Goal: Task Accomplishment & Management: Manage account settings

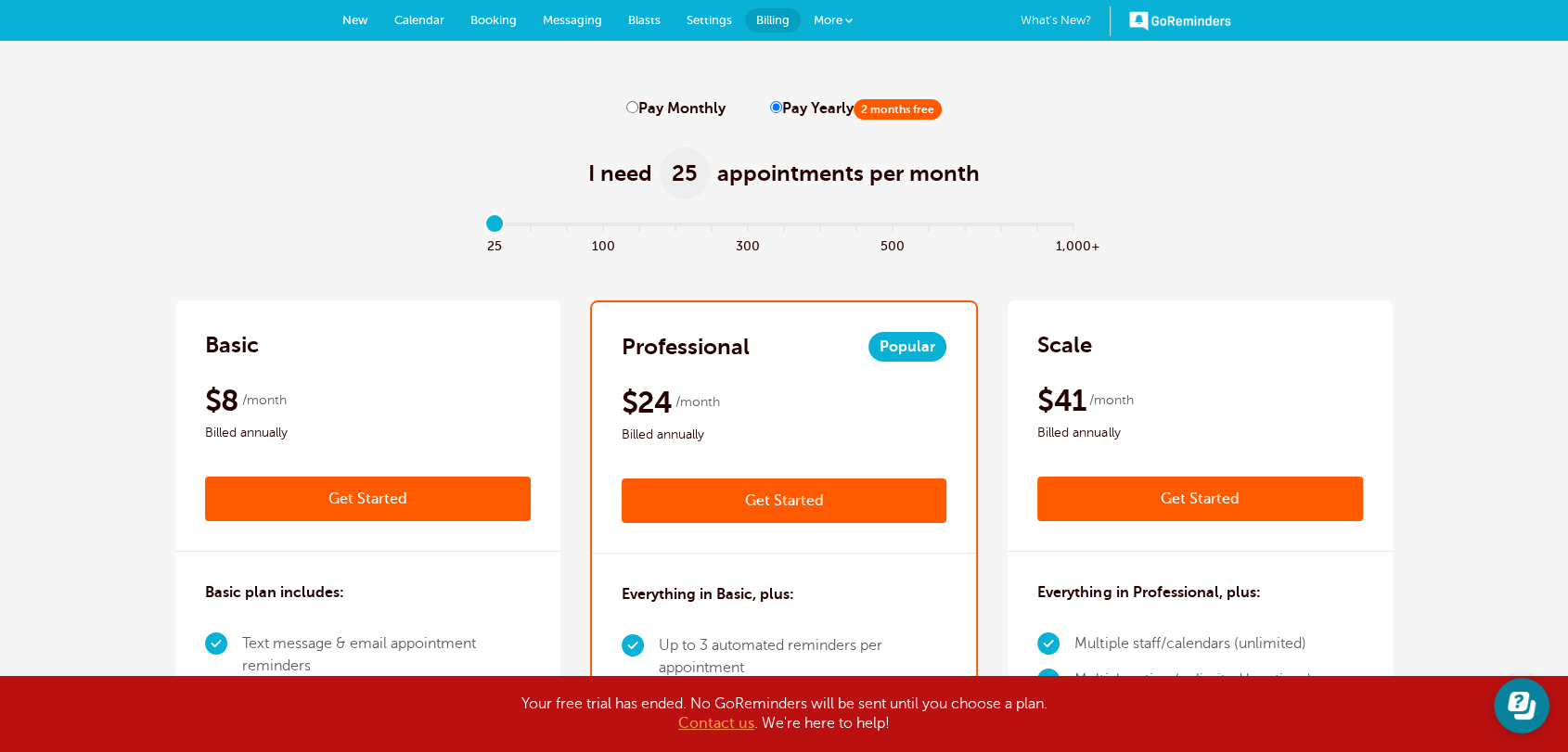
click at [838, 18] on span "More" at bounding box center [828, 20] width 29 height 14
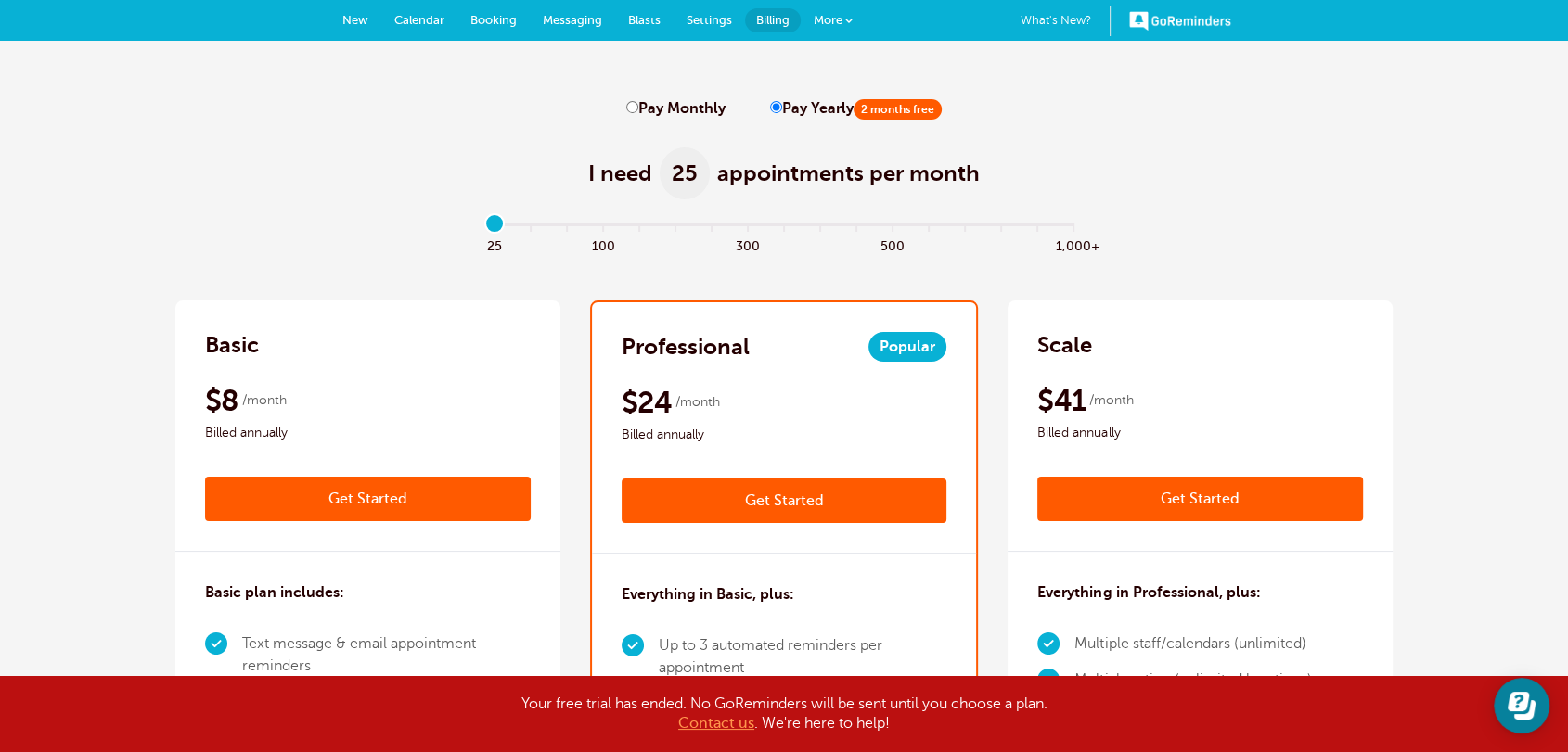
click at [357, 13] on span "New" at bounding box center [355, 20] width 26 height 14
click at [715, 22] on span "Settings" at bounding box center [709, 20] width 45 height 14
click at [815, 21] on span "More" at bounding box center [828, 20] width 29 height 14
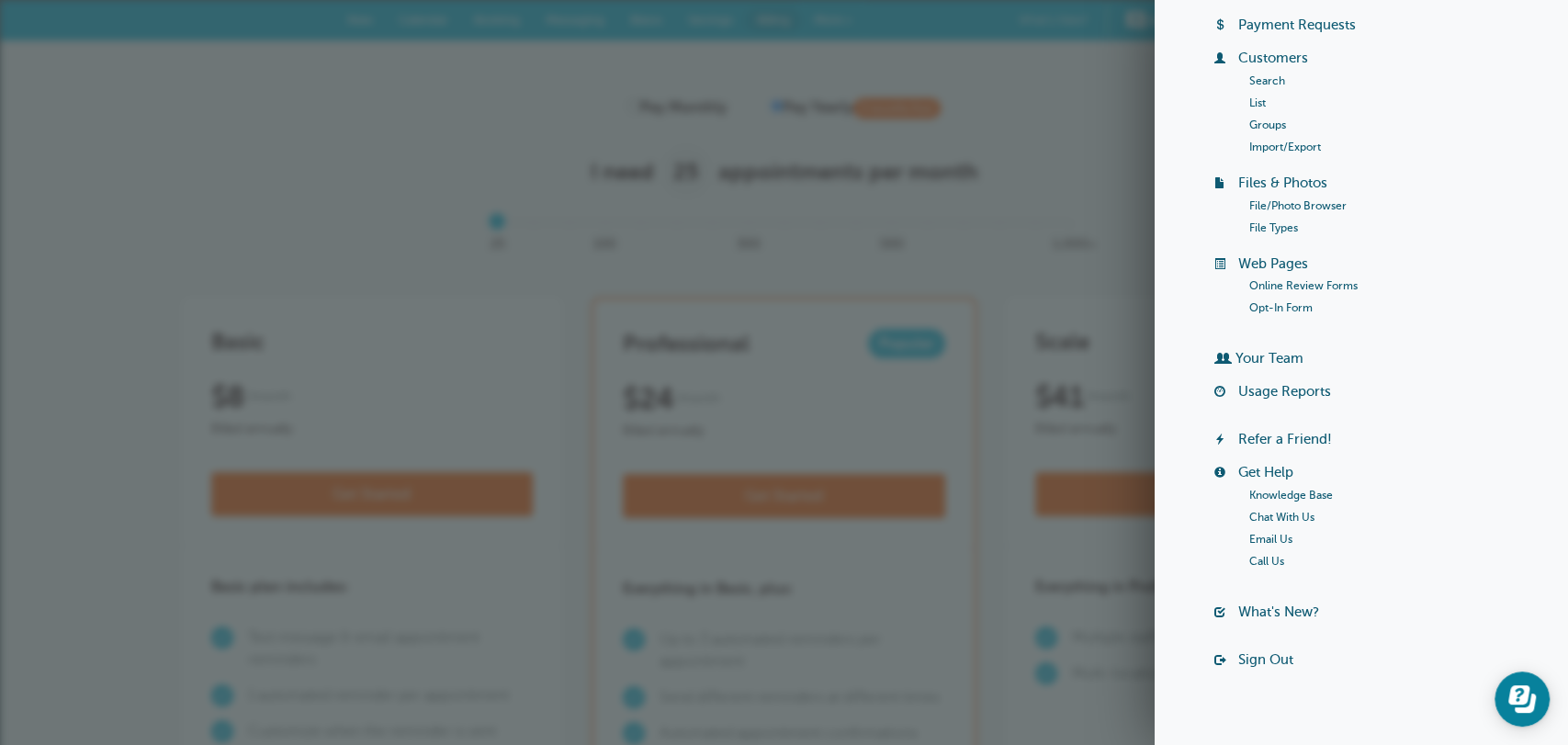
scroll to position [142, 0]
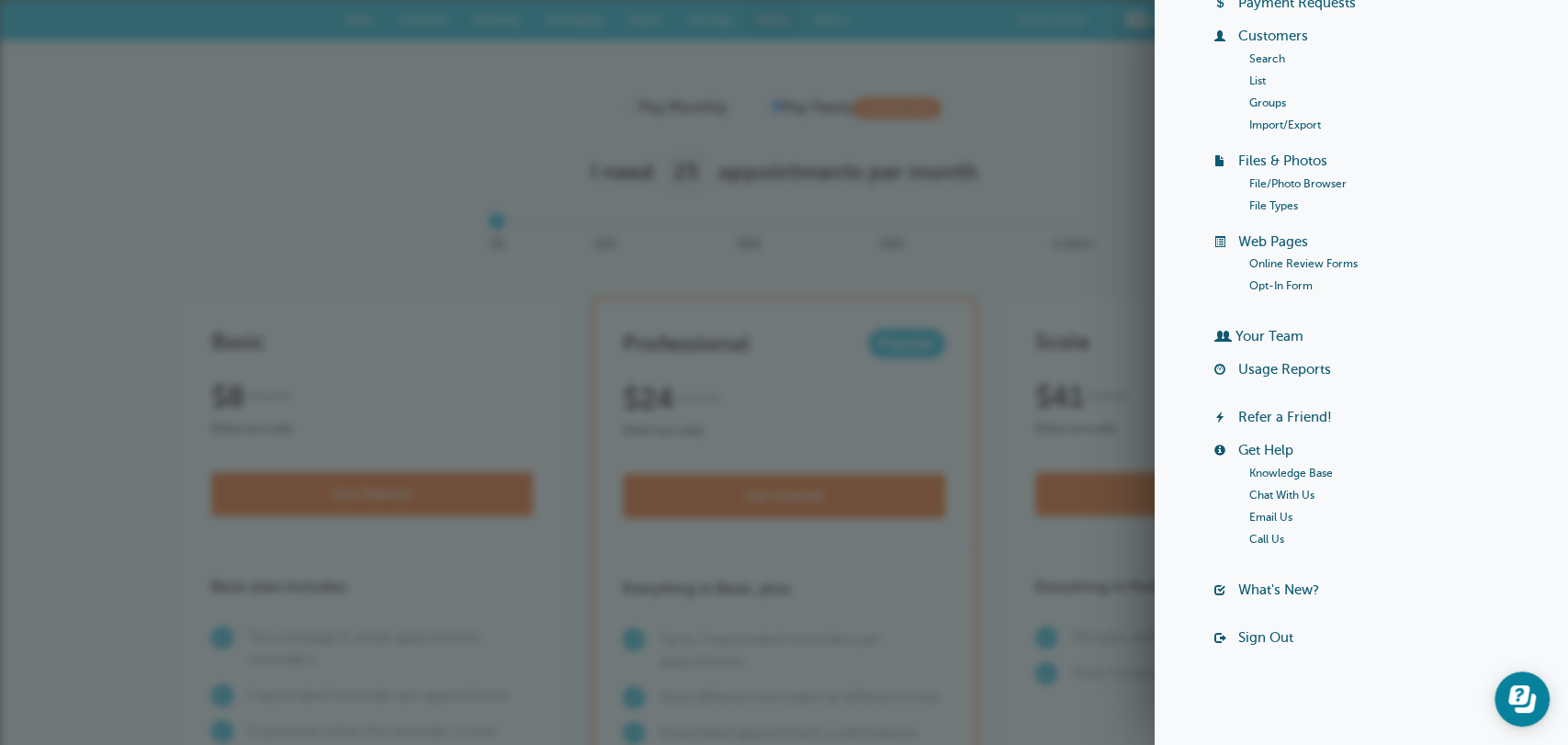
click at [1283, 641] on link "Sign Out" at bounding box center [1265, 638] width 55 height 15
